Goal: Use online tool/utility: Utilize a website feature to perform a specific function

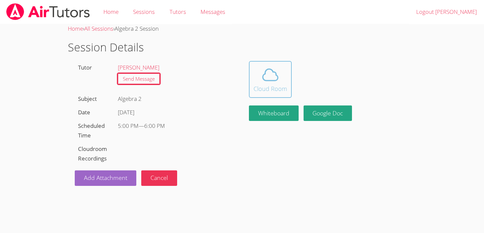
click at [265, 87] on div "Cloud Room" at bounding box center [271, 88] width 34 height 9
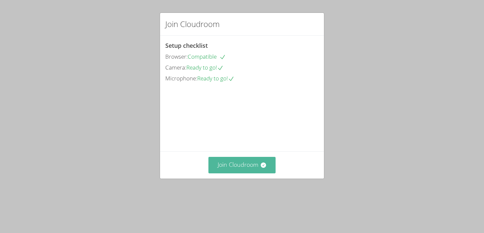
click at [234, 173] on button "Join Cloudroom" at bounding box center [243, 165] width 68 height 16
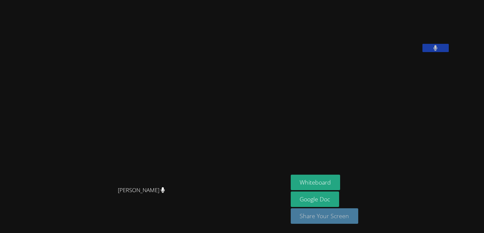
click at [338, 221] on button "Share Your Screen" at bounding box center [325, 215] width 68 height 15
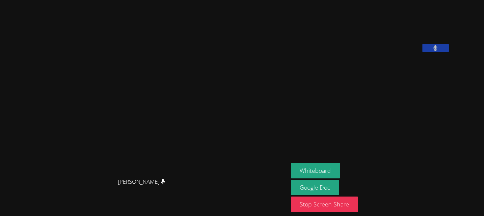
click at [449, 52] on button at bounding box center [436, 48] width 26 height 8
click at [451, 55] on div "[PERSON_NAME]" at bounding box center [371, 29] width 160 height 52
click at [449, 52] on button at bounding box center [436, 48] width 26 height 8
click at [354, 161] on aside "[PERSON_NAME] Whiteboard Google Doc Stop Screen Share" at bounding box center [370, 108] width 165 height 216
click at [341, 165] on button "Whiteboard" at bounding box center [316, 170] width 50 height 15
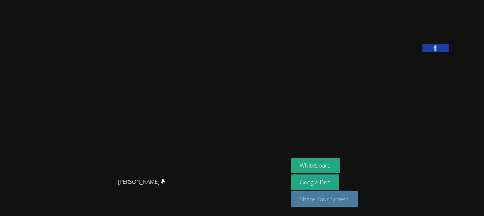
click at [343, 205] on button "Share Your Screen" at bounding box center [325, 198] width 68 height 15
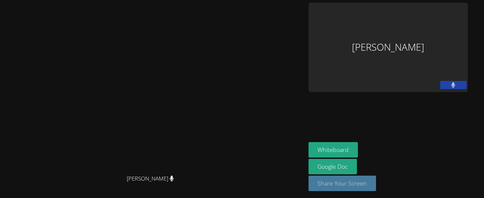
click at [377, 191] on button "Share Your Screen" at bounding box center [343, 183] width 68 height 15
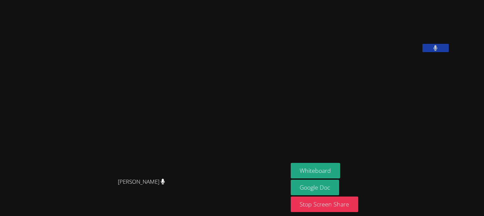
click at [449, 52] on button at bounding box center [436, 48] width 26 height 8
